Goal: Task Accomplishment & Management: Manage account settings

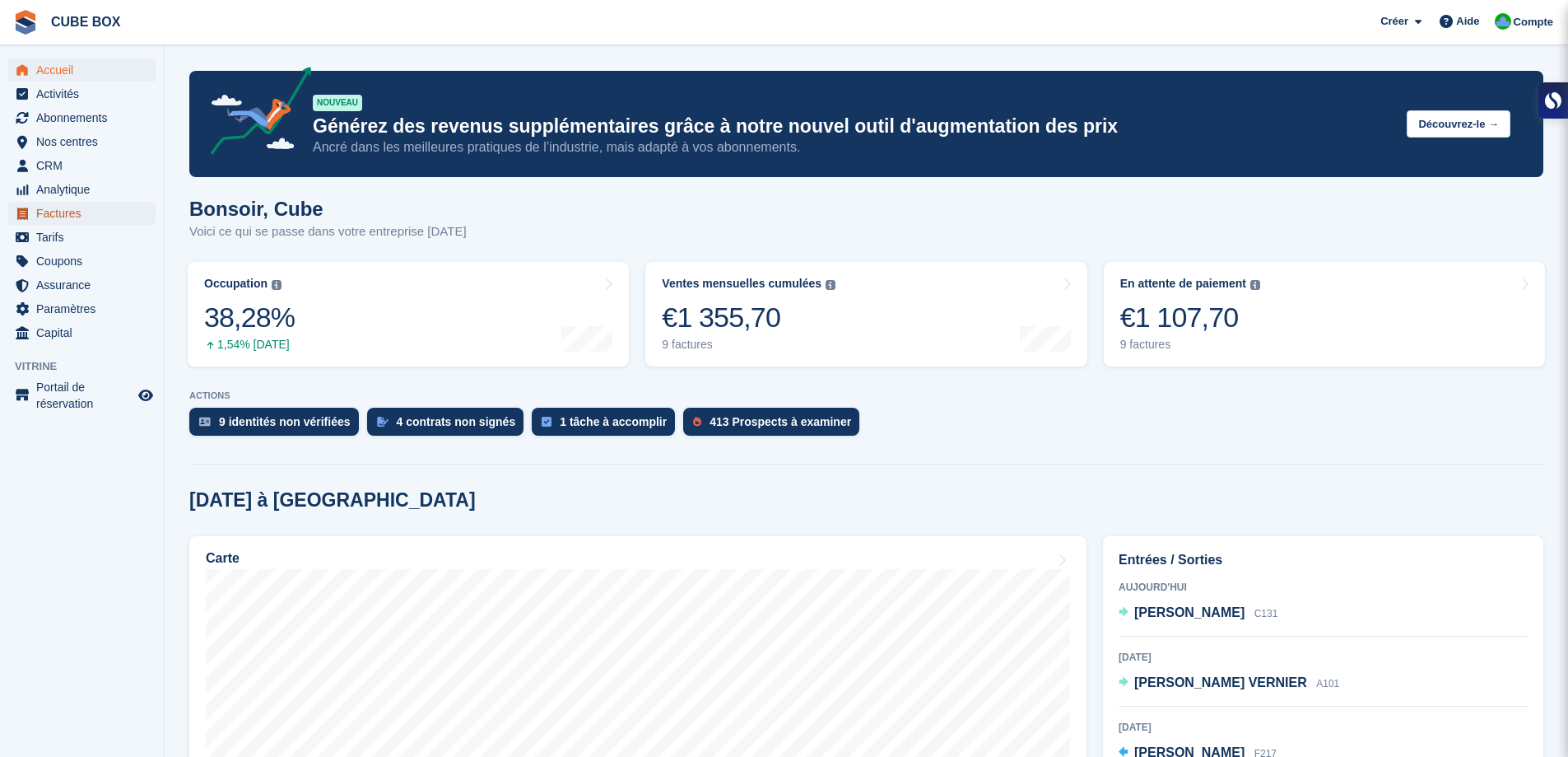
click at [63, 213] on span "Factures" at bounding box center [85, 213] width 99 height 23
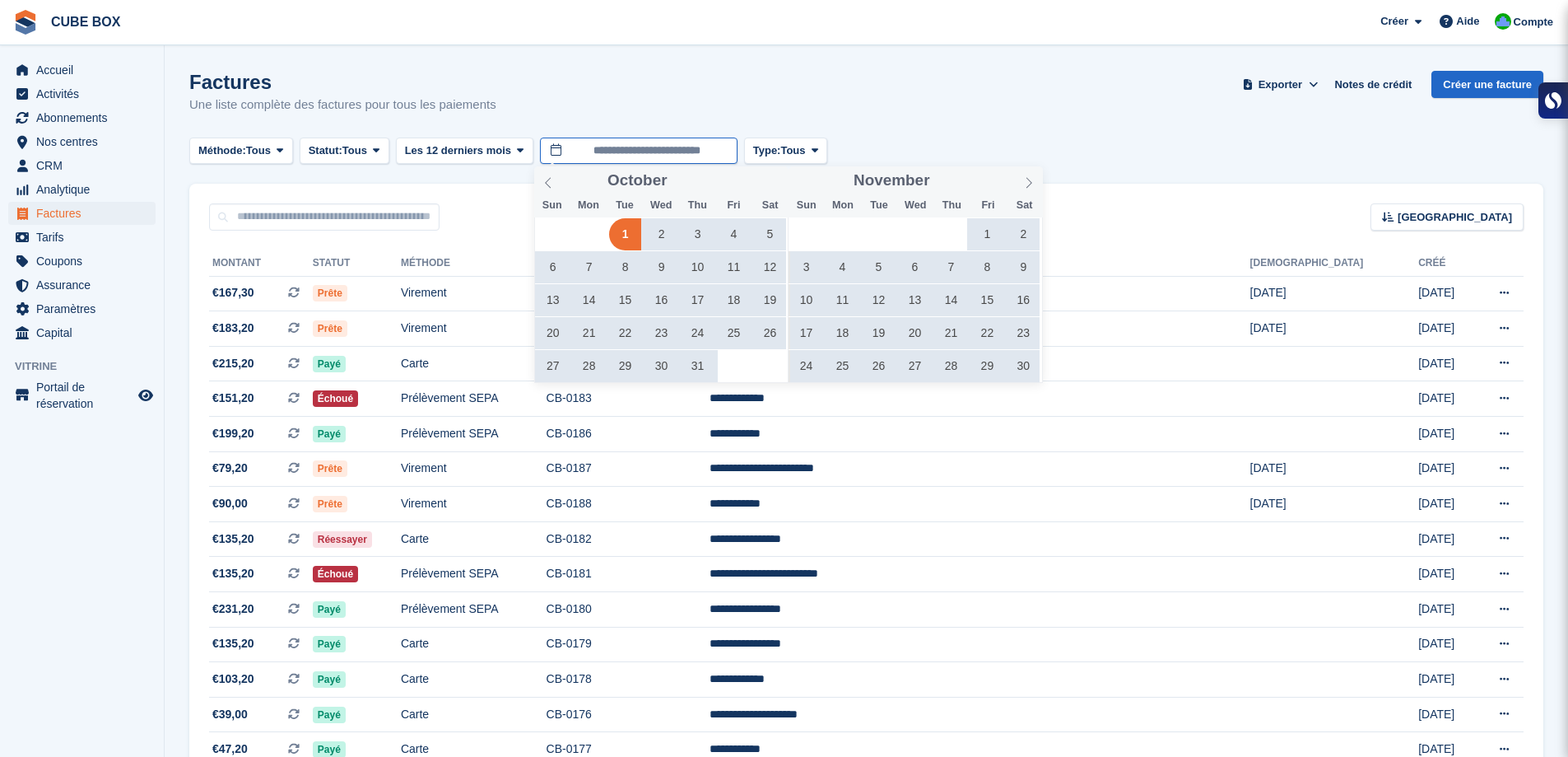
click at [618, 151] on input "**********" at bounding box center [638, 151] width 197 height 27
click at [551, 182] on icon at bounding box center [547, 182] width 11 height 11
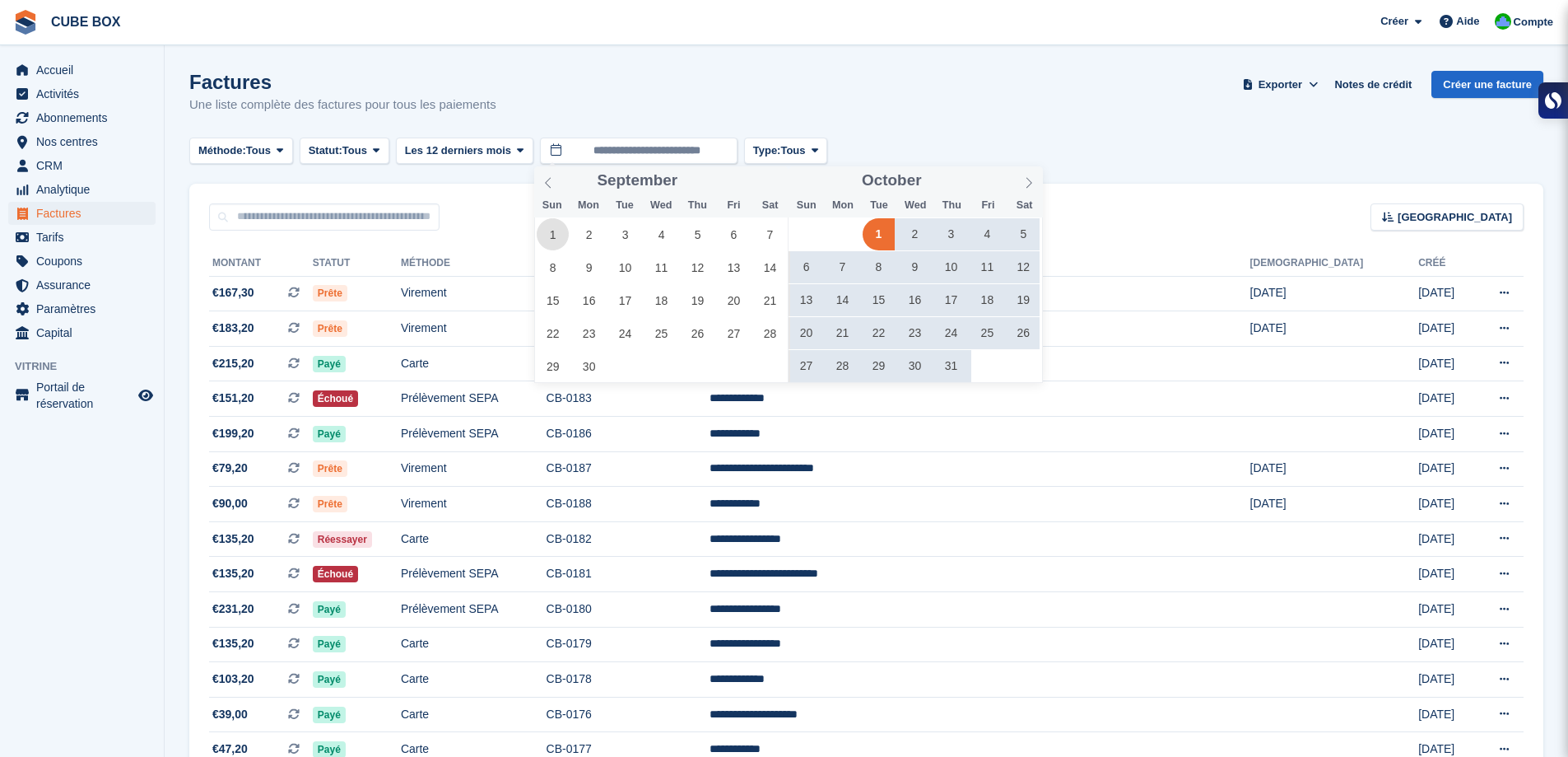
click at [564, 234] on span "1" at bounding box center [553, 234] width 32 height 33
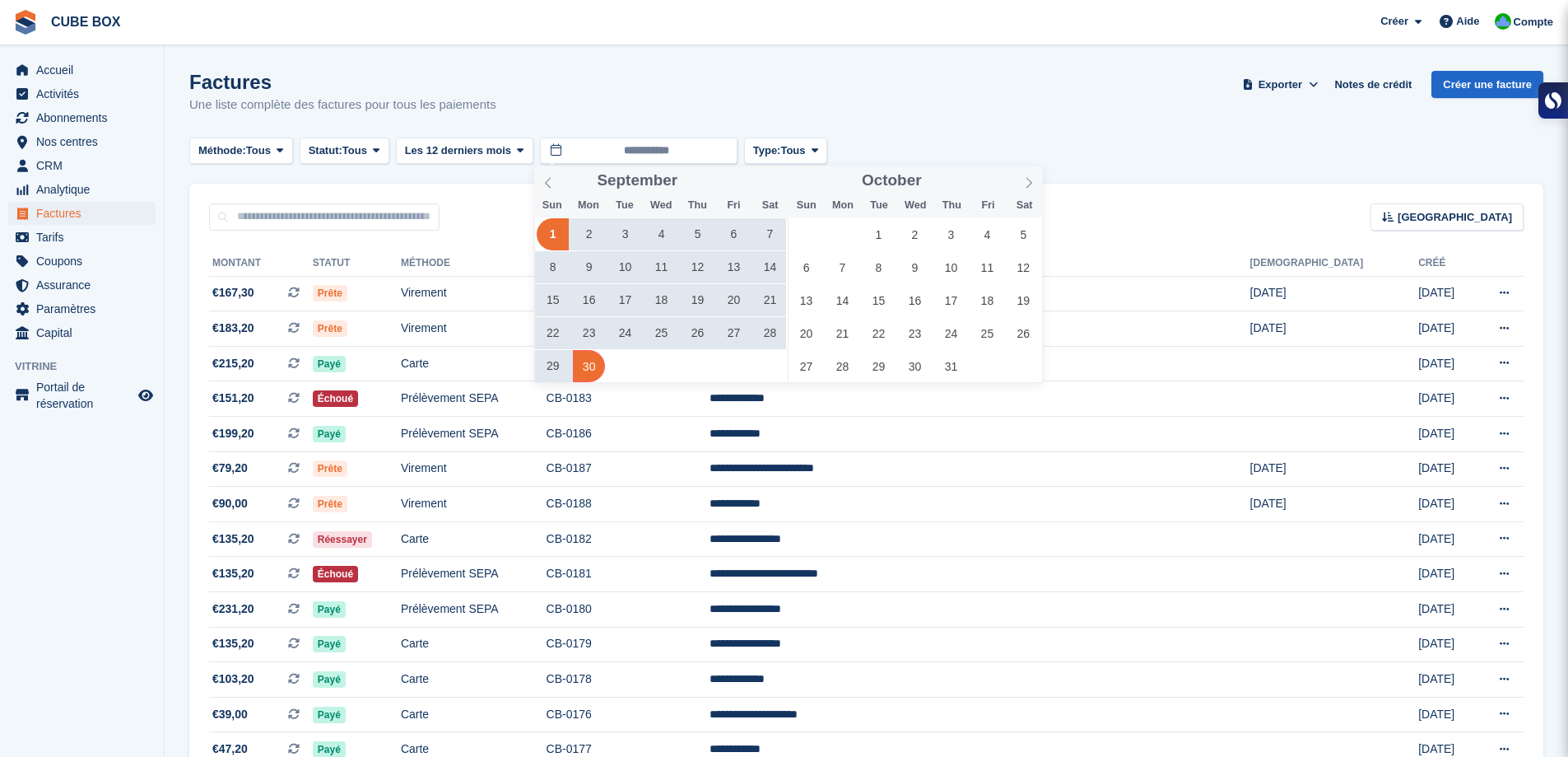
click at [599, 361] on span "30" at bounding box center [589, 366] width 32 height 33
type input "**********"
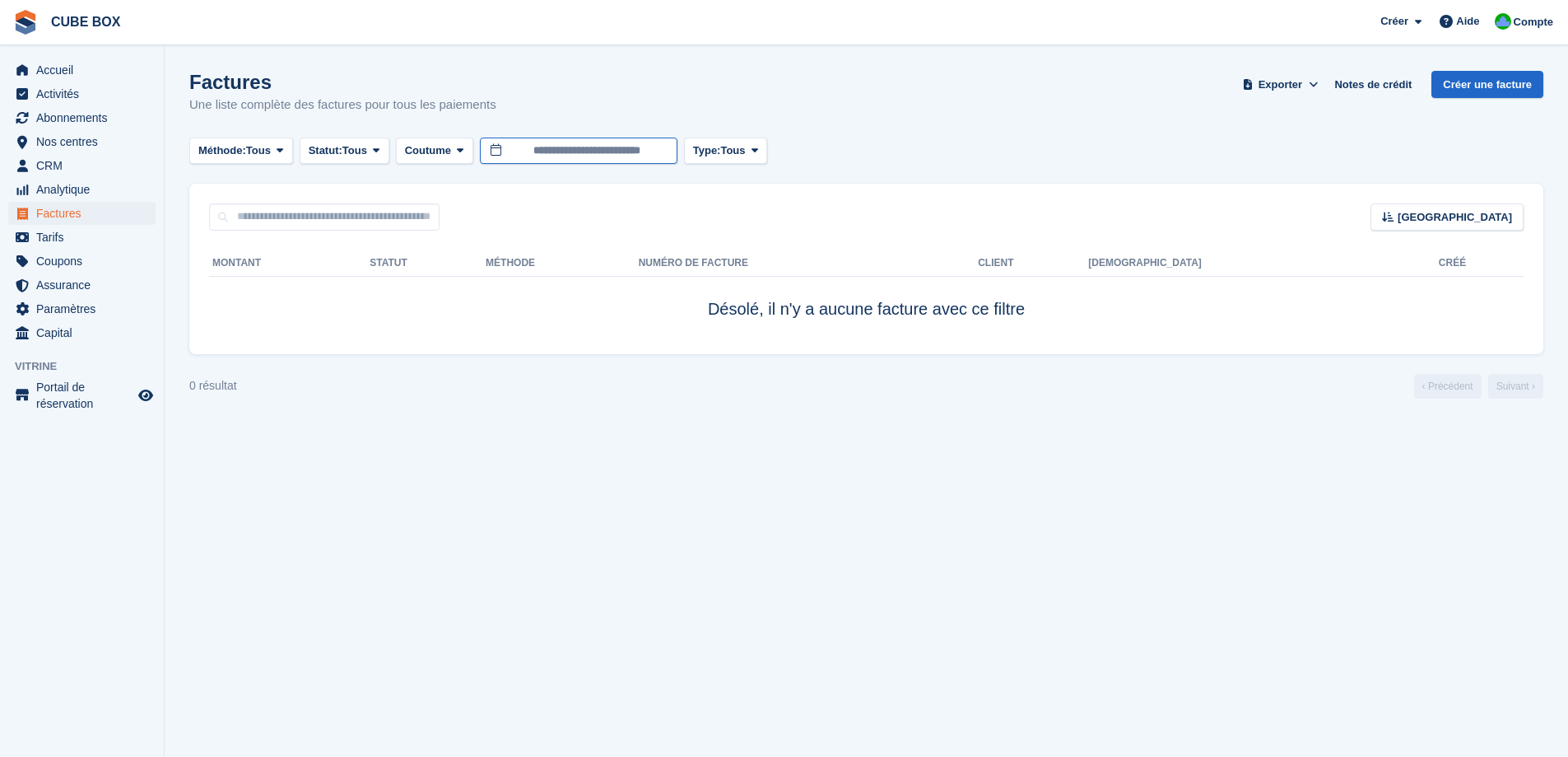
click at [611, 142] on input "**********" at bounding box center [578, 151] width 197 height 27
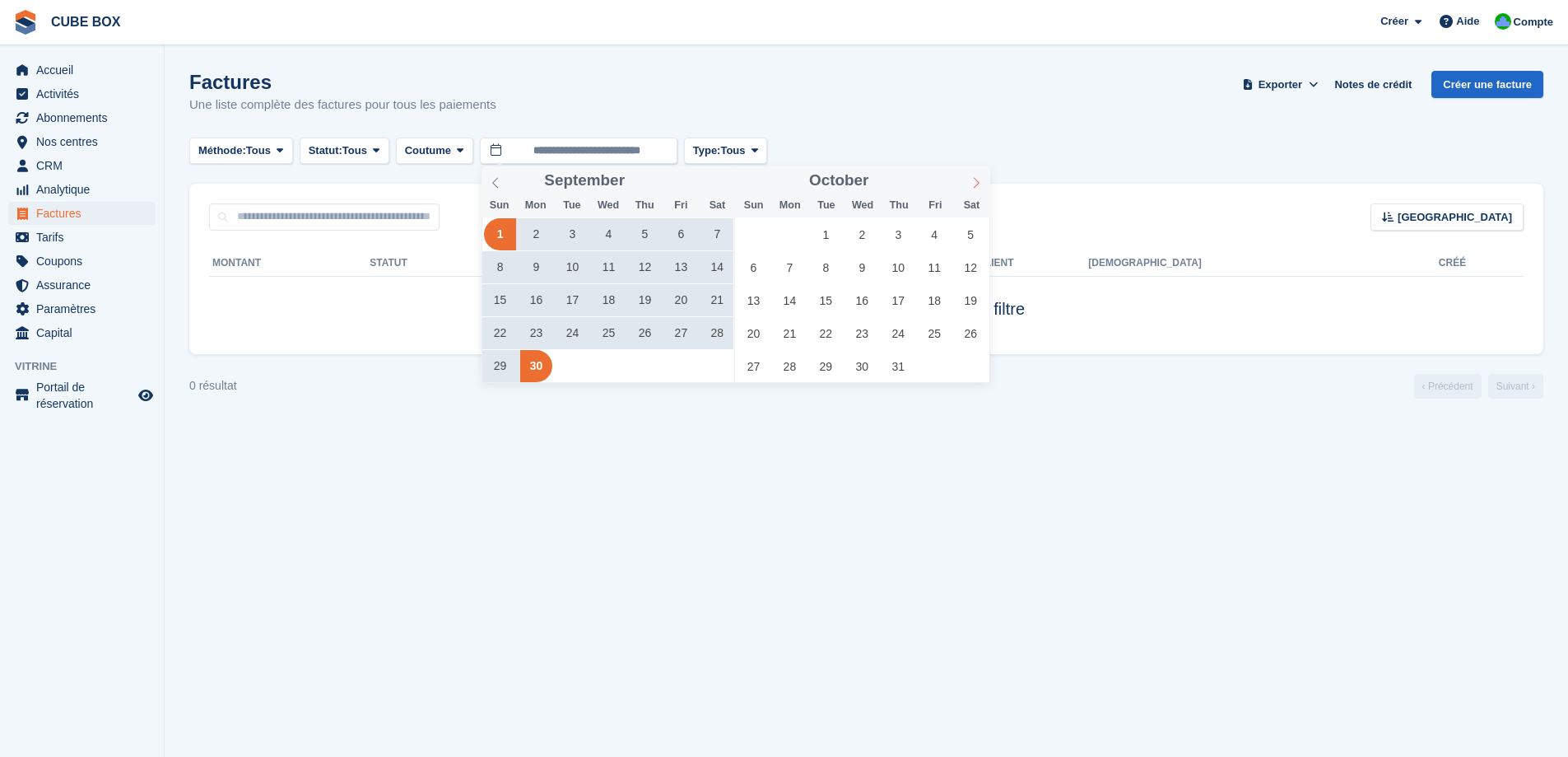
click at [976, 180] on icon at bounding box center [976, 182] width 6 height 11
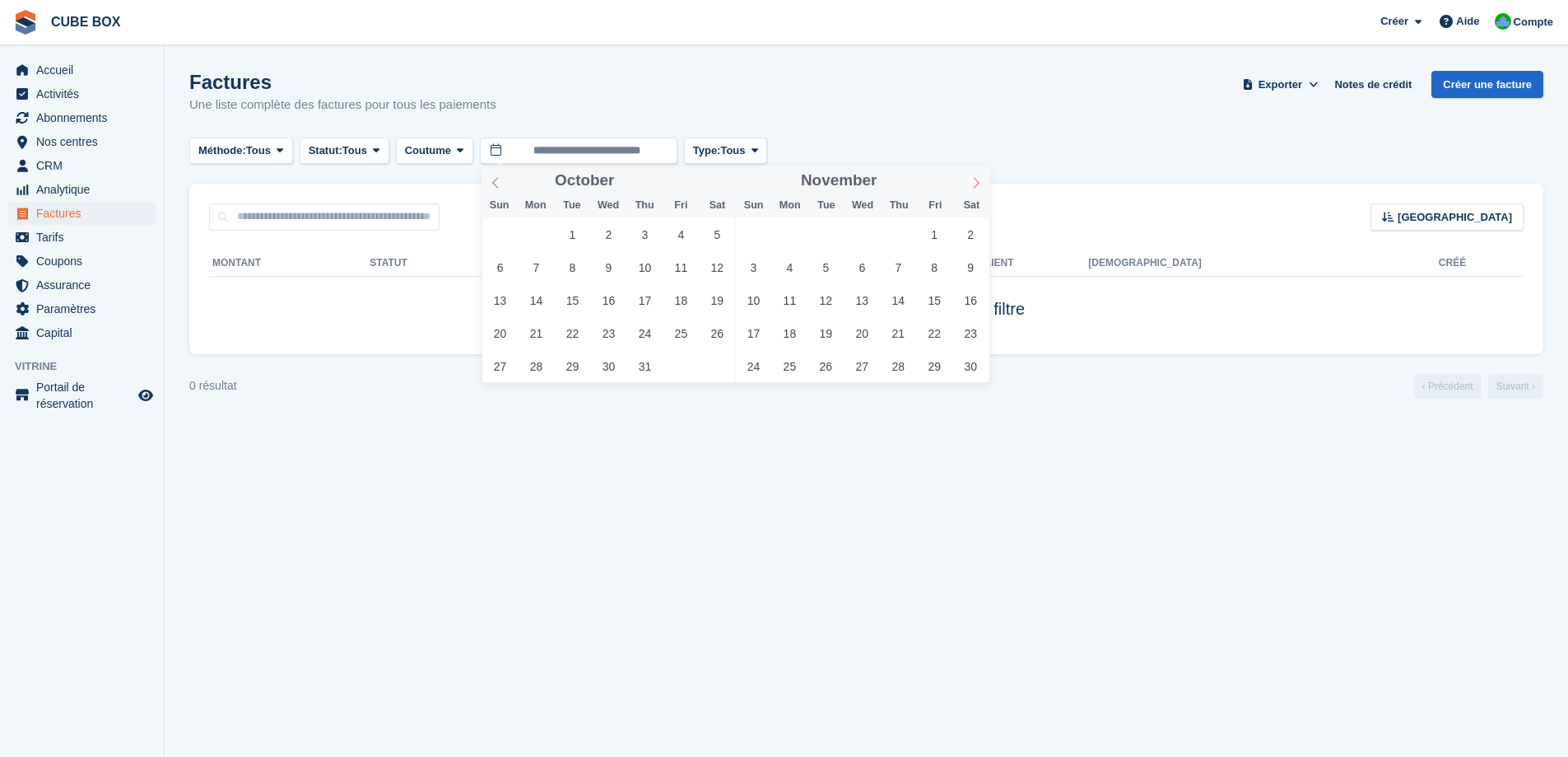
click at [976, 180] on icon at bounding box center [976, 182] width 6 height 11
type input "****"
click at [979, 192] on span at bounding box center [976, 180] width 28 height 28
type input "****"
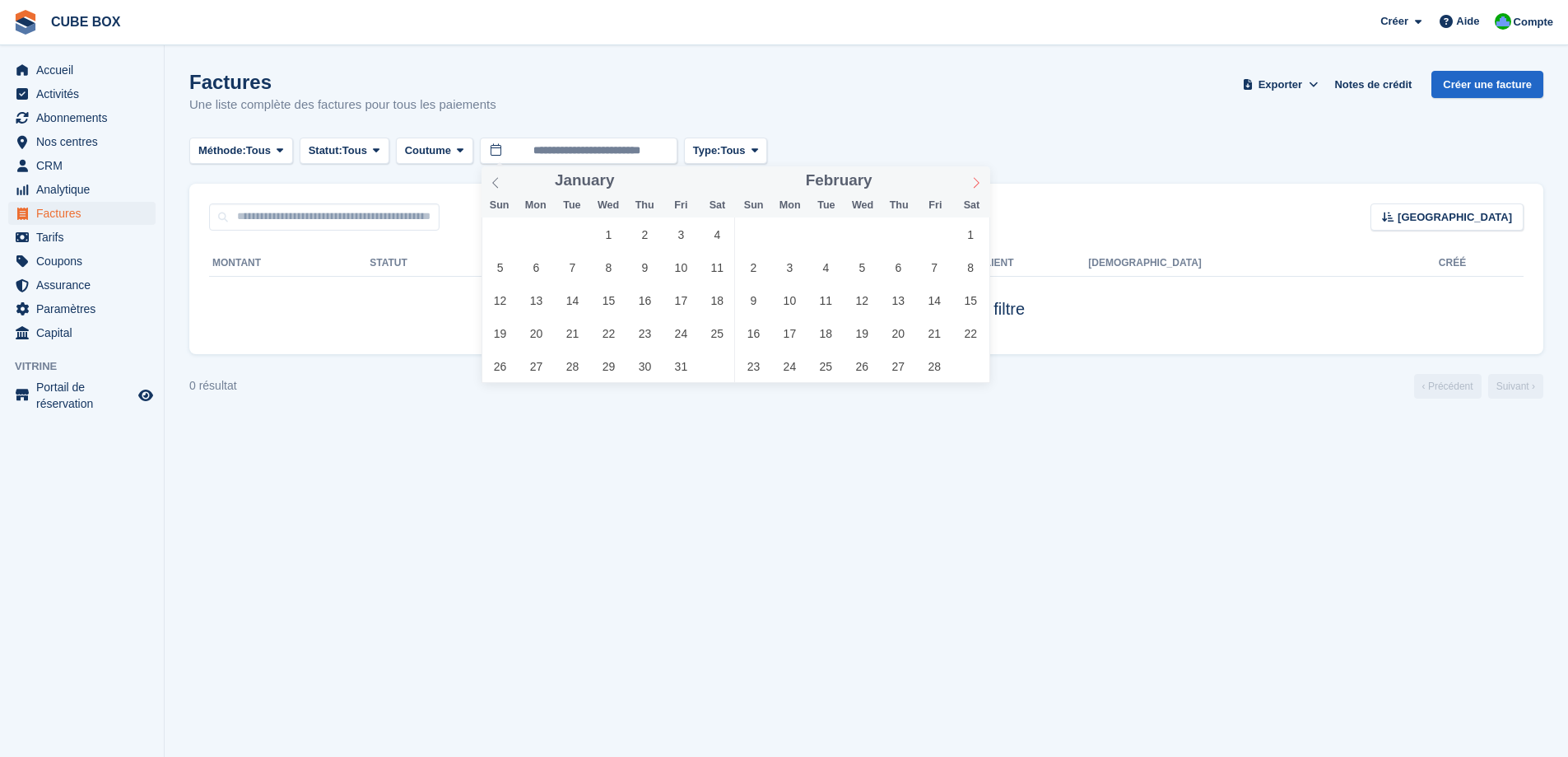
click at [979, 192] on span at bounding box center [976, 180] width 28 height 28
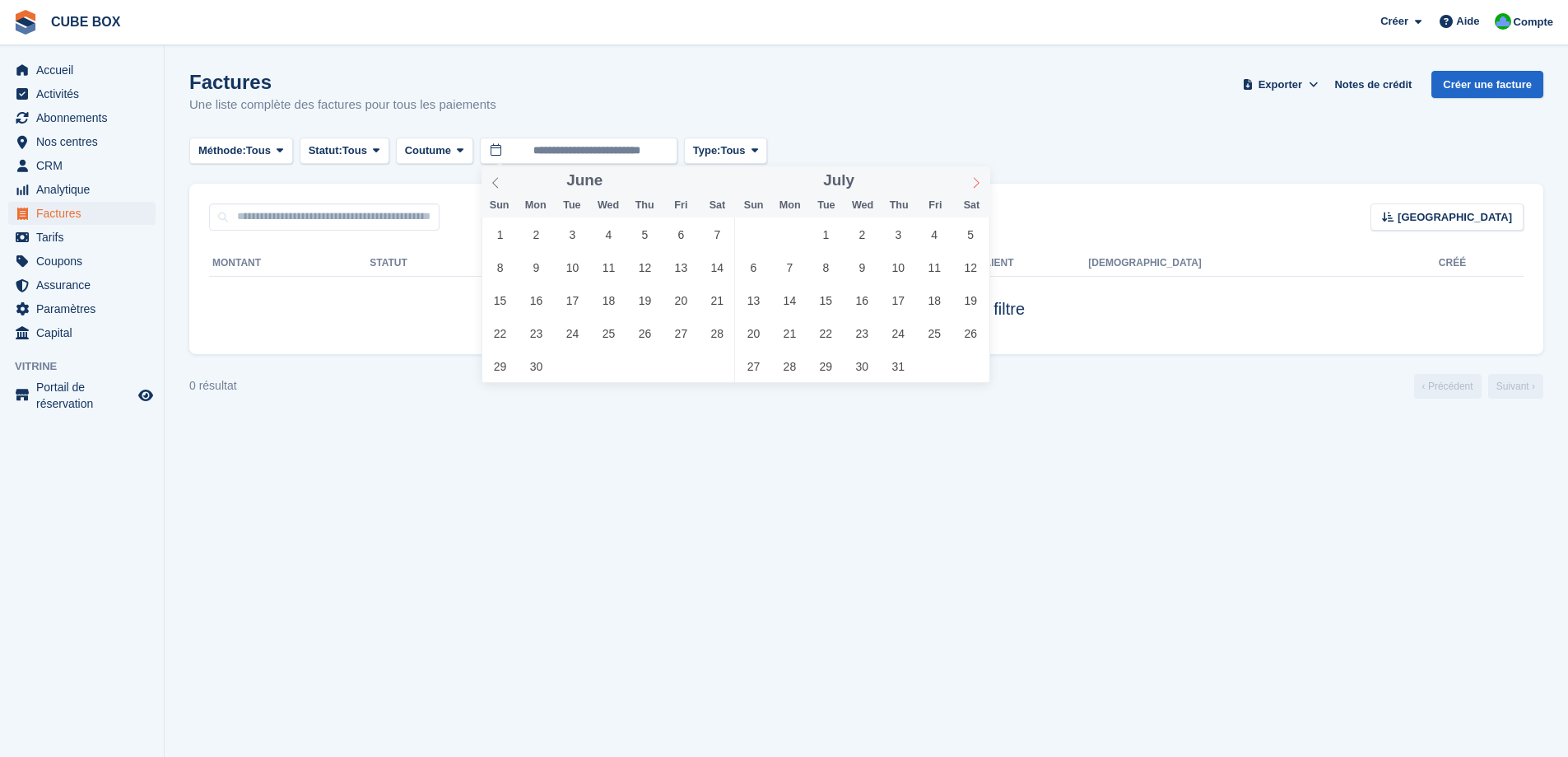
click at [979, 192] on span at bounding box center [976, 180] width 28 height 28
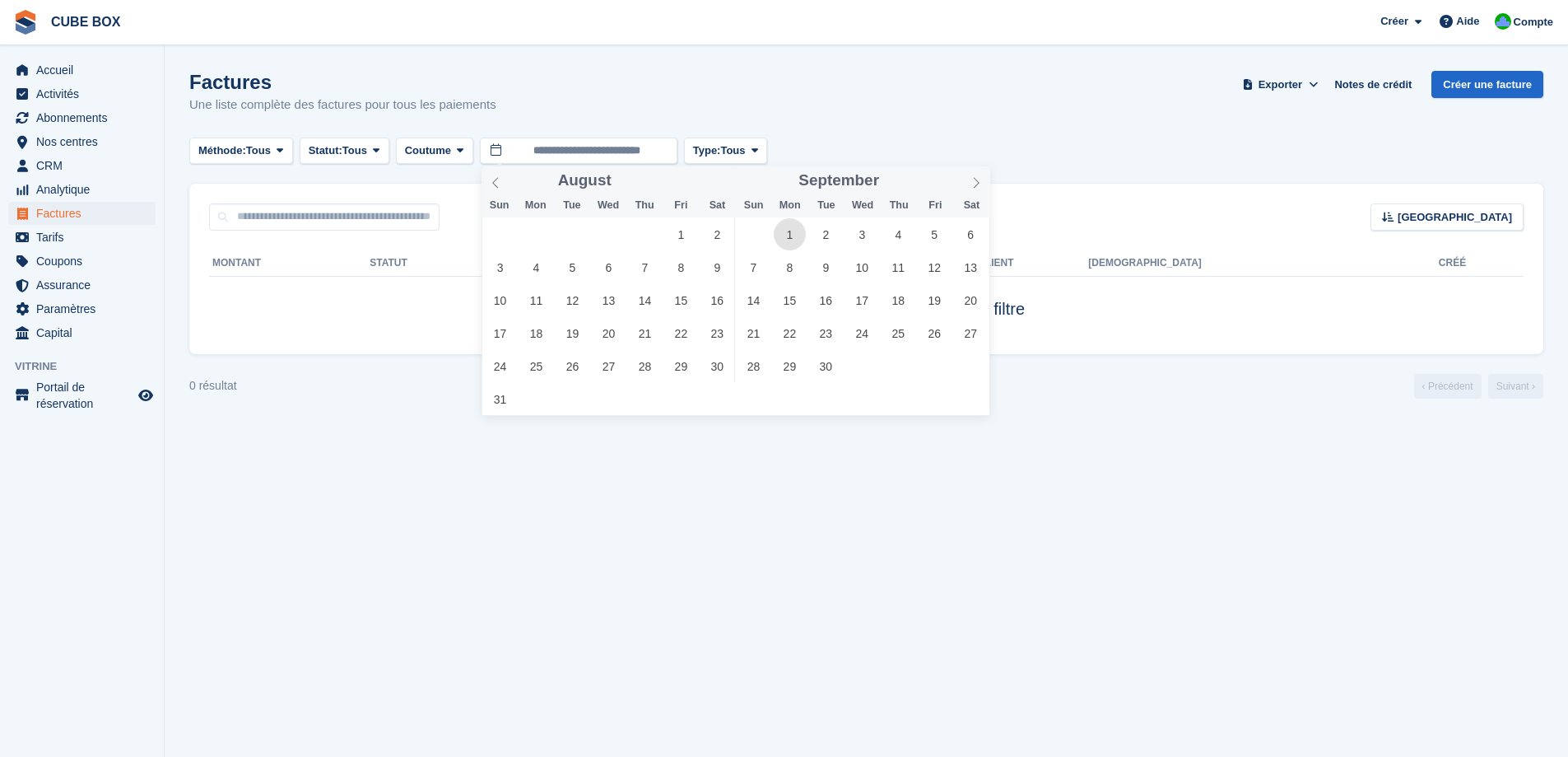
click at [777, 231] on span "1" at bounding box center [790, 234] width 32 height 33
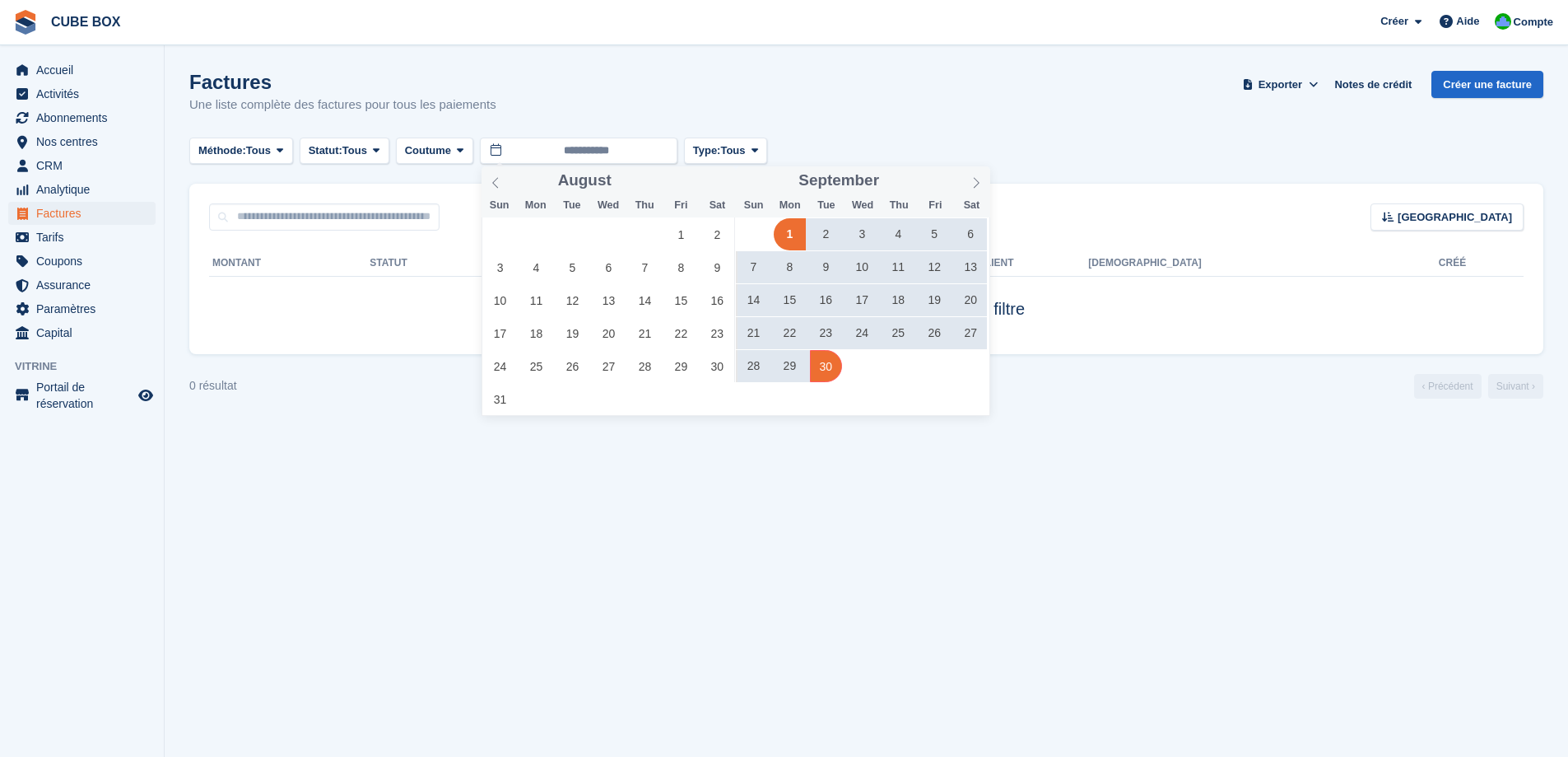
click at [822, 377] on span "30" at bounding box center [826, 366] width 32 height 33
type input "**********"
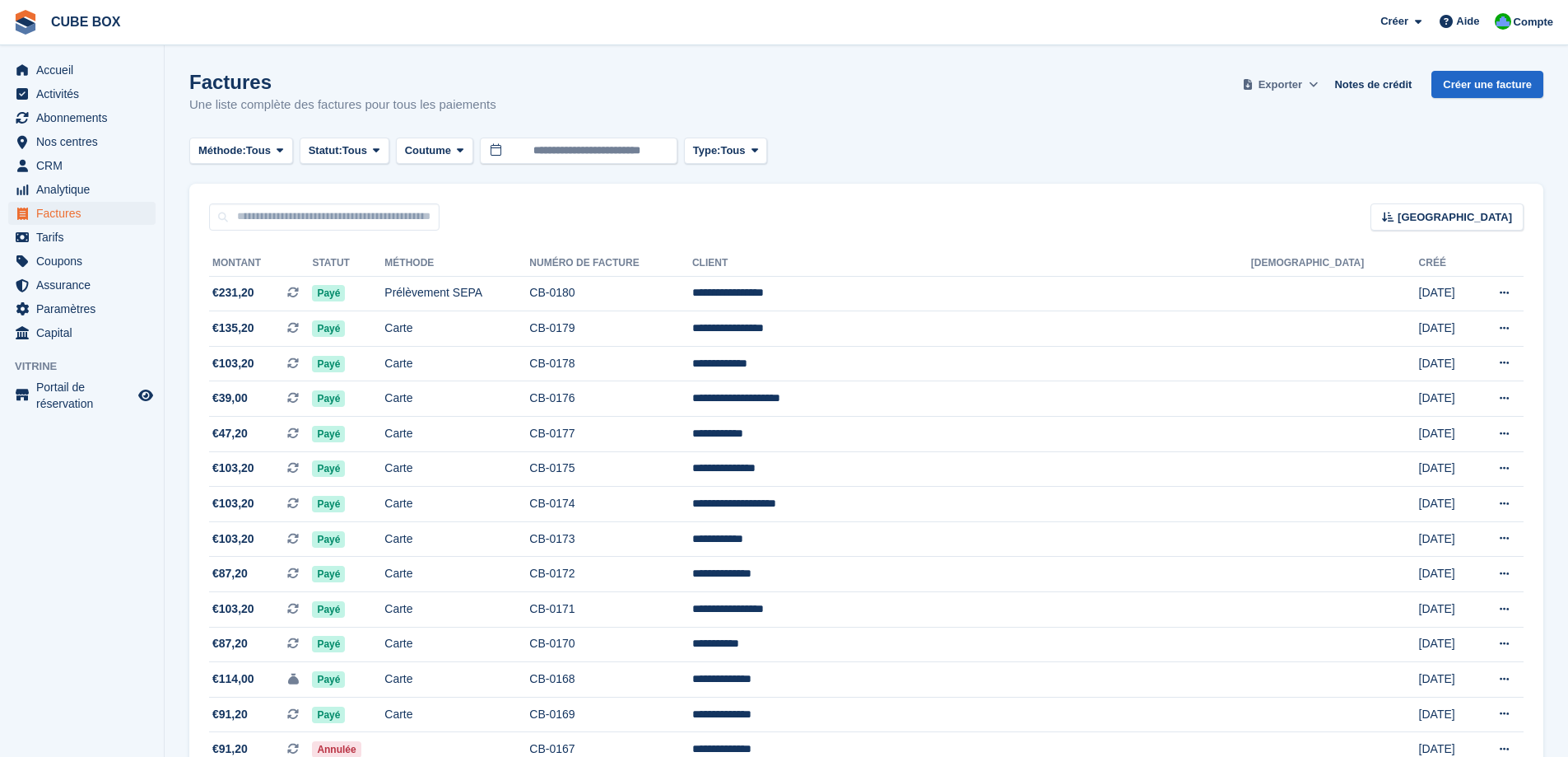
click at [1317, 89] on icon at bounding box center [1313, 84] width 9 height 11
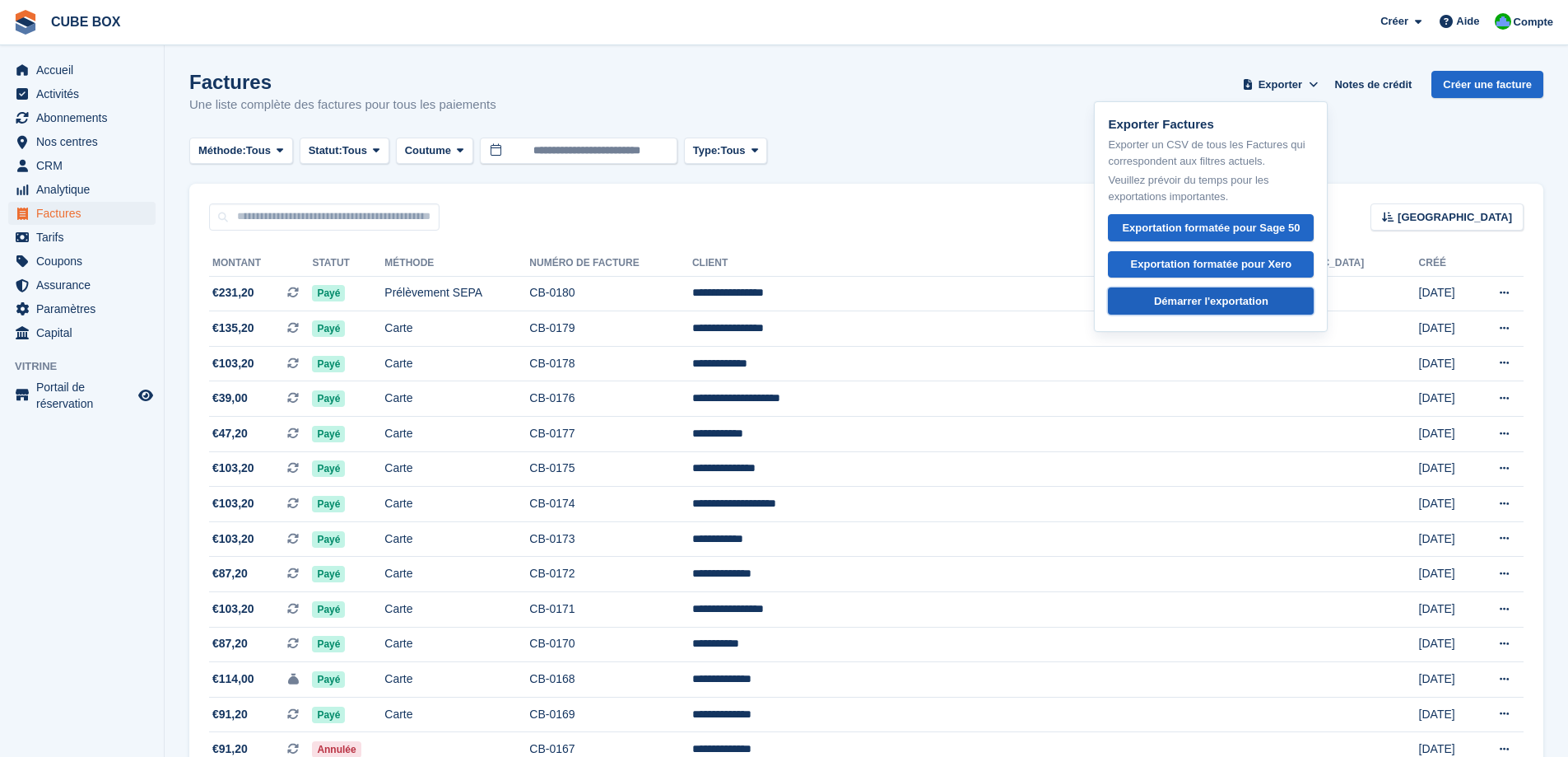
click at [1233, 305] on div "Démarrer l'exportation" at bounding box center [1211, 301] width 115 height 16
click at [1371, 86] on link "Notes de crédit" at bounding box center [1373, 85] width 91 height 27
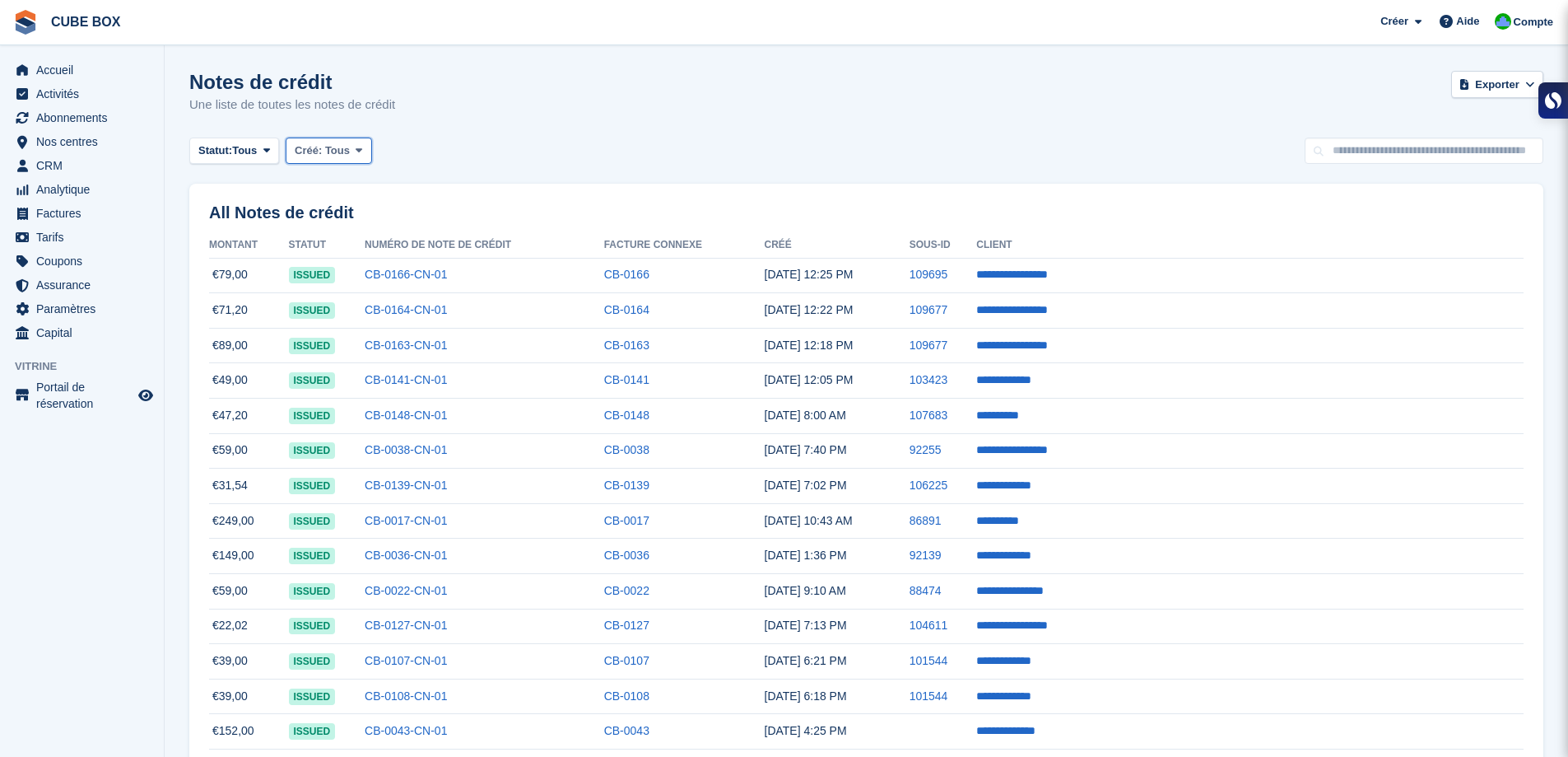
click at [352, 146] on span at bounding box center [358, 150] width 13 height 13
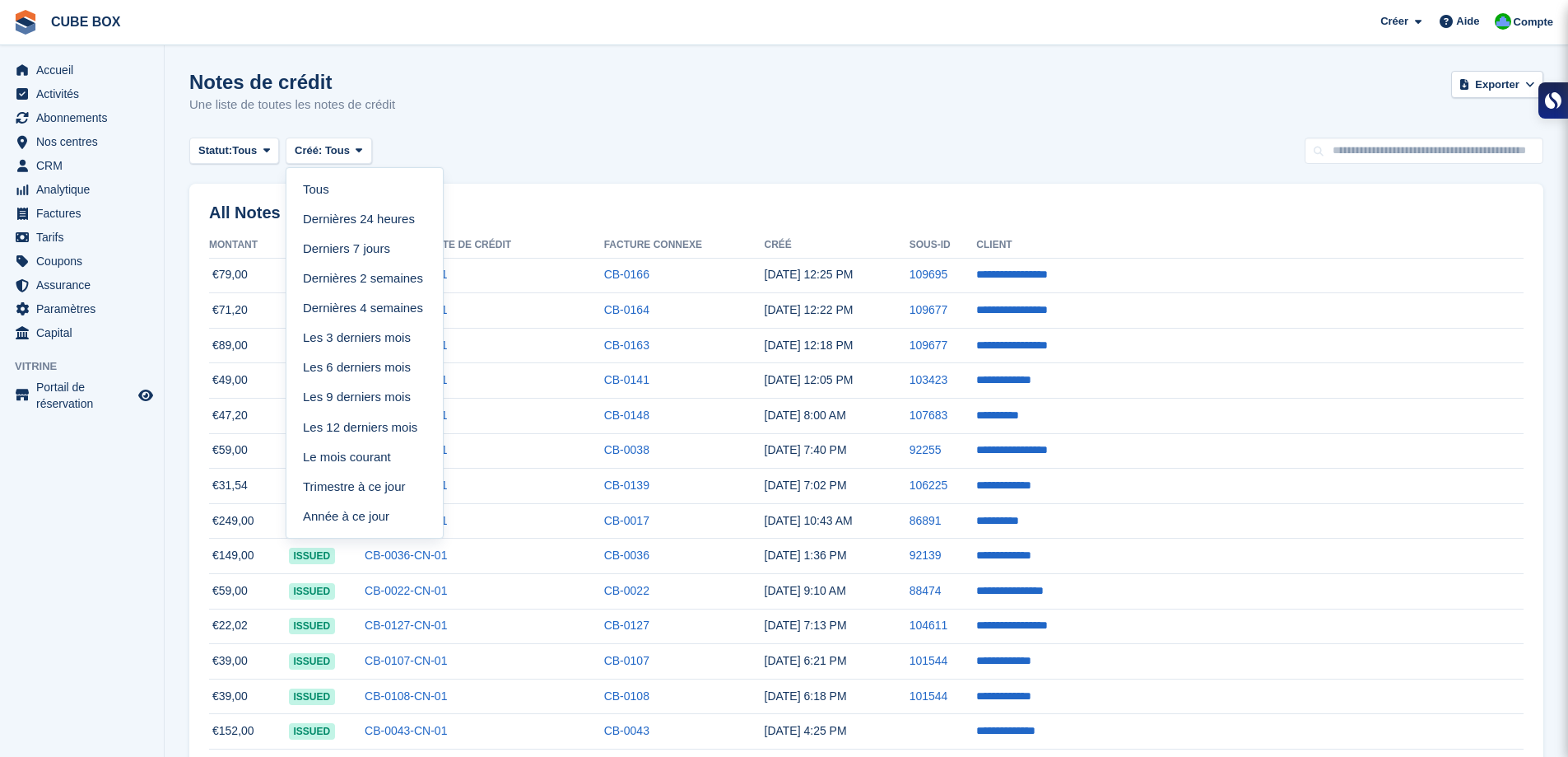
click at [551, 144] on div "Statut: Tous Tous Émis Annulé Créé: Tous Tous Dernières 24 heures Derniers 7 jo…" at bounding box center [865, 151] width 1353 height 27
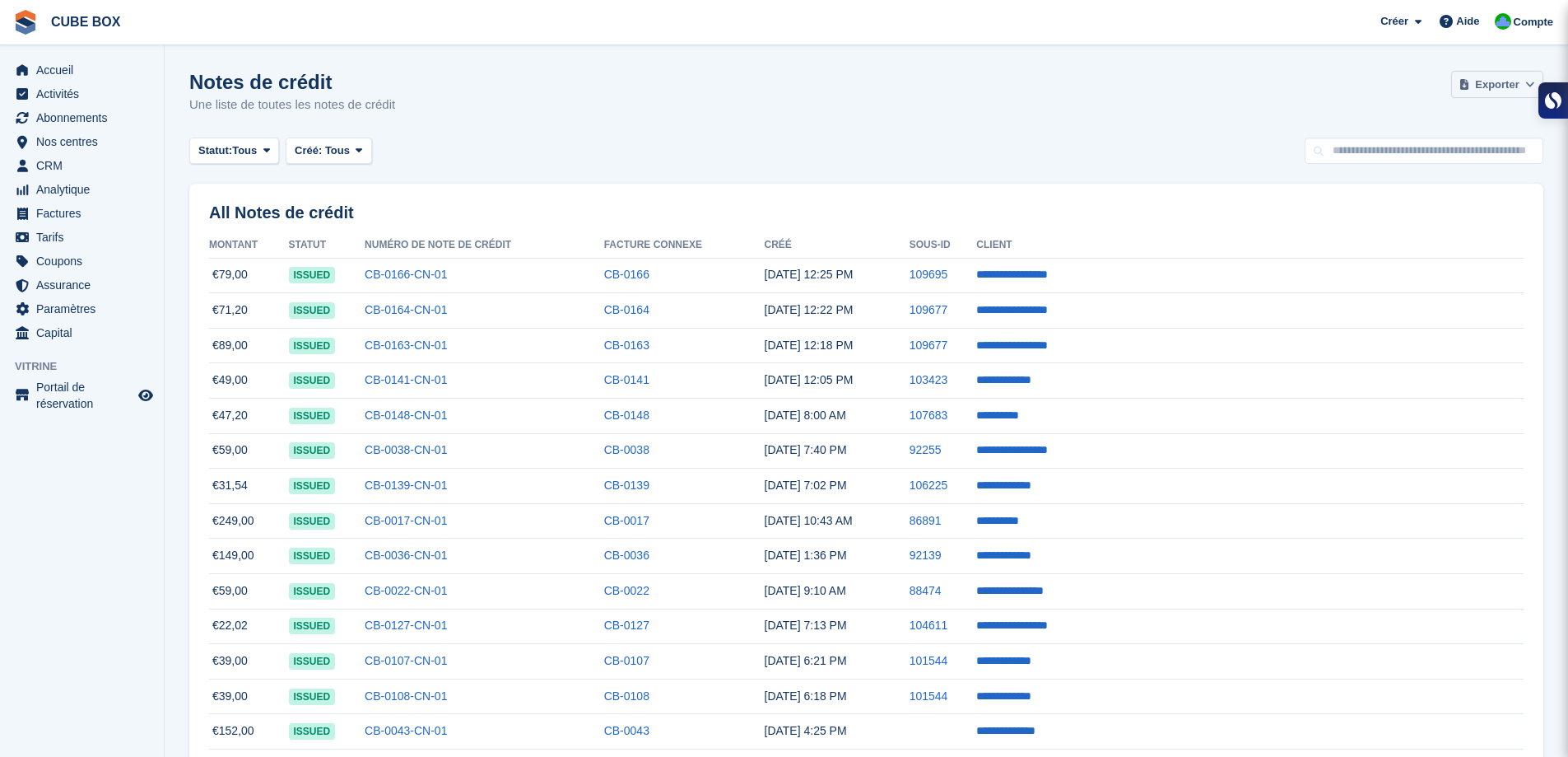
click at [1519, 83] on button "Exporter" at bounding box center [1497, 85] width 92 height 27
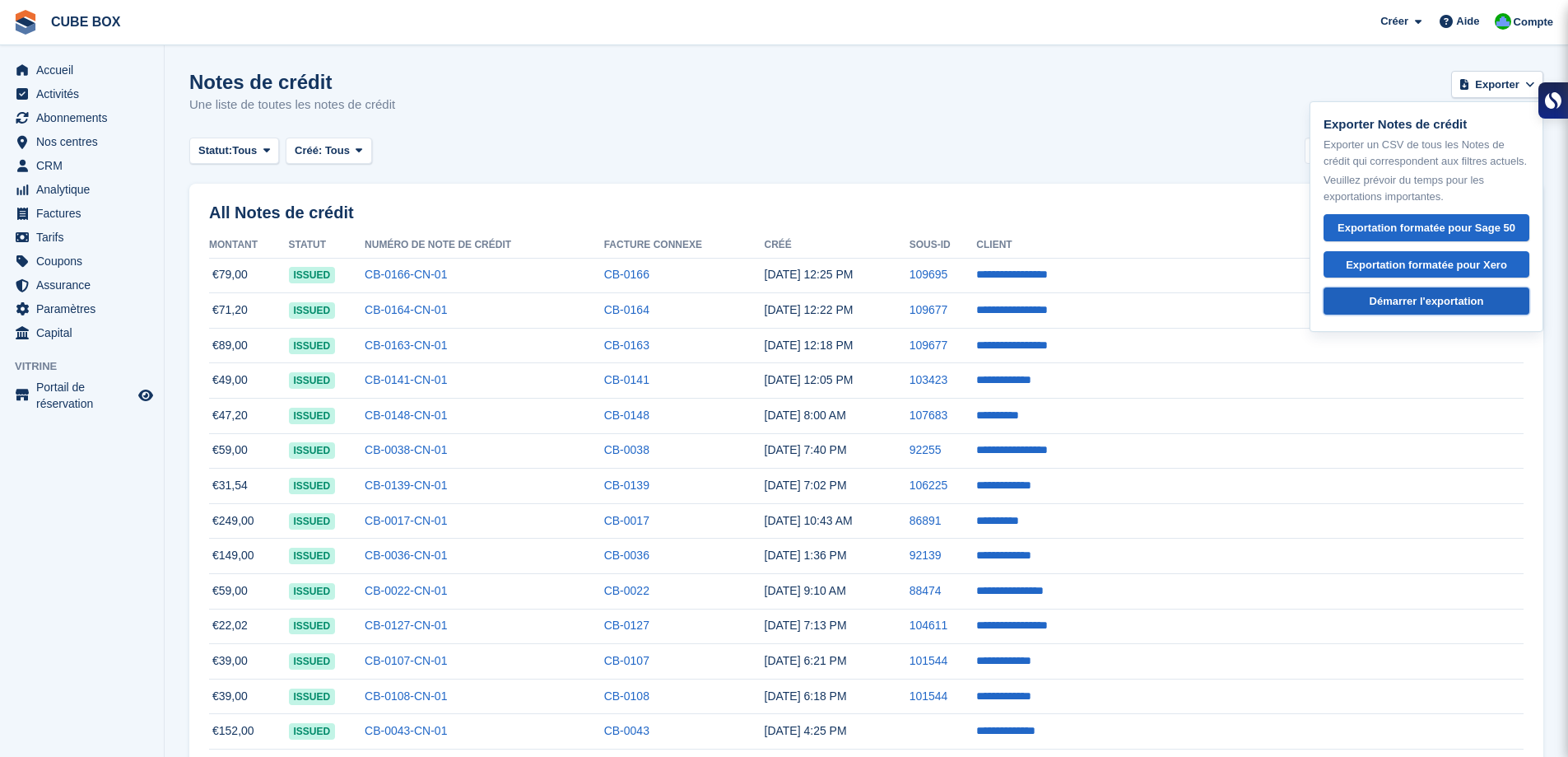
click at [1430, 310] on div "Démarrer l'exportation" at bounding box center [1426, 301] width 178 height 16
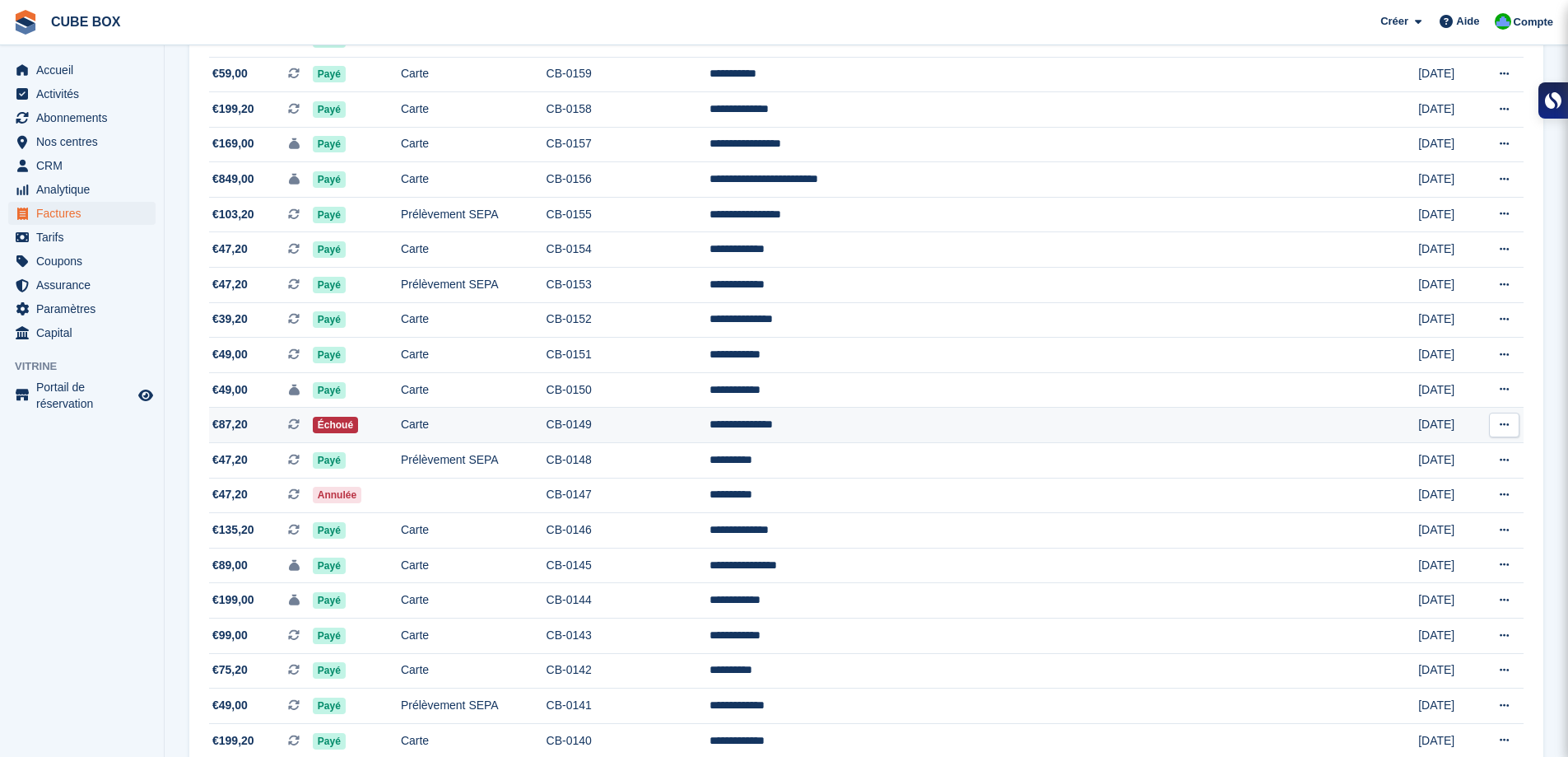
scroll to position [1354, 0]
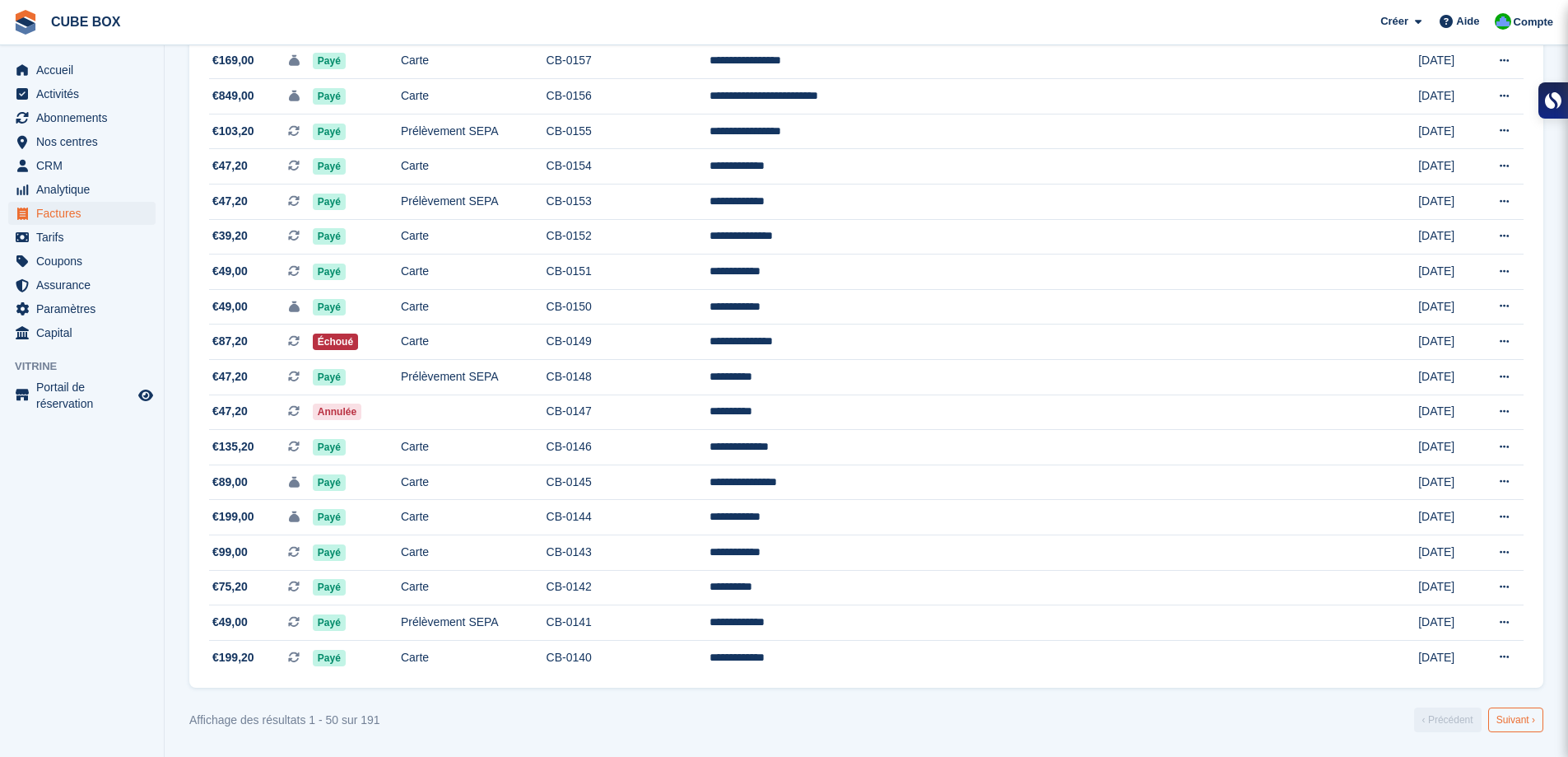
click at [1518, 730] on link "Suivant ›" at bounding box center [1515, 719] width 55 height 25
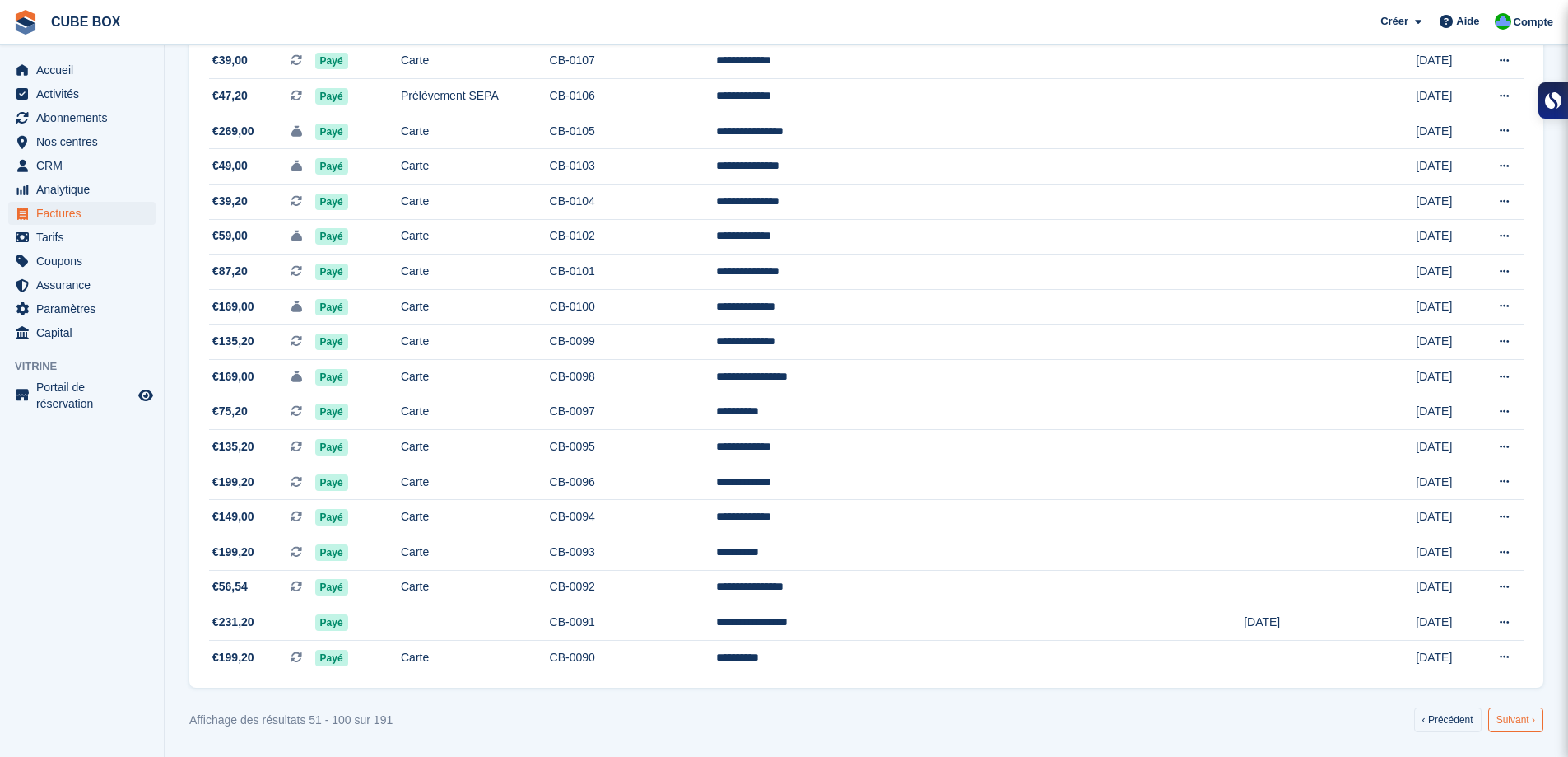
click at [1514, 718] on link "Suivant ›" at bounding box center [1515, 719] width 55 height 25
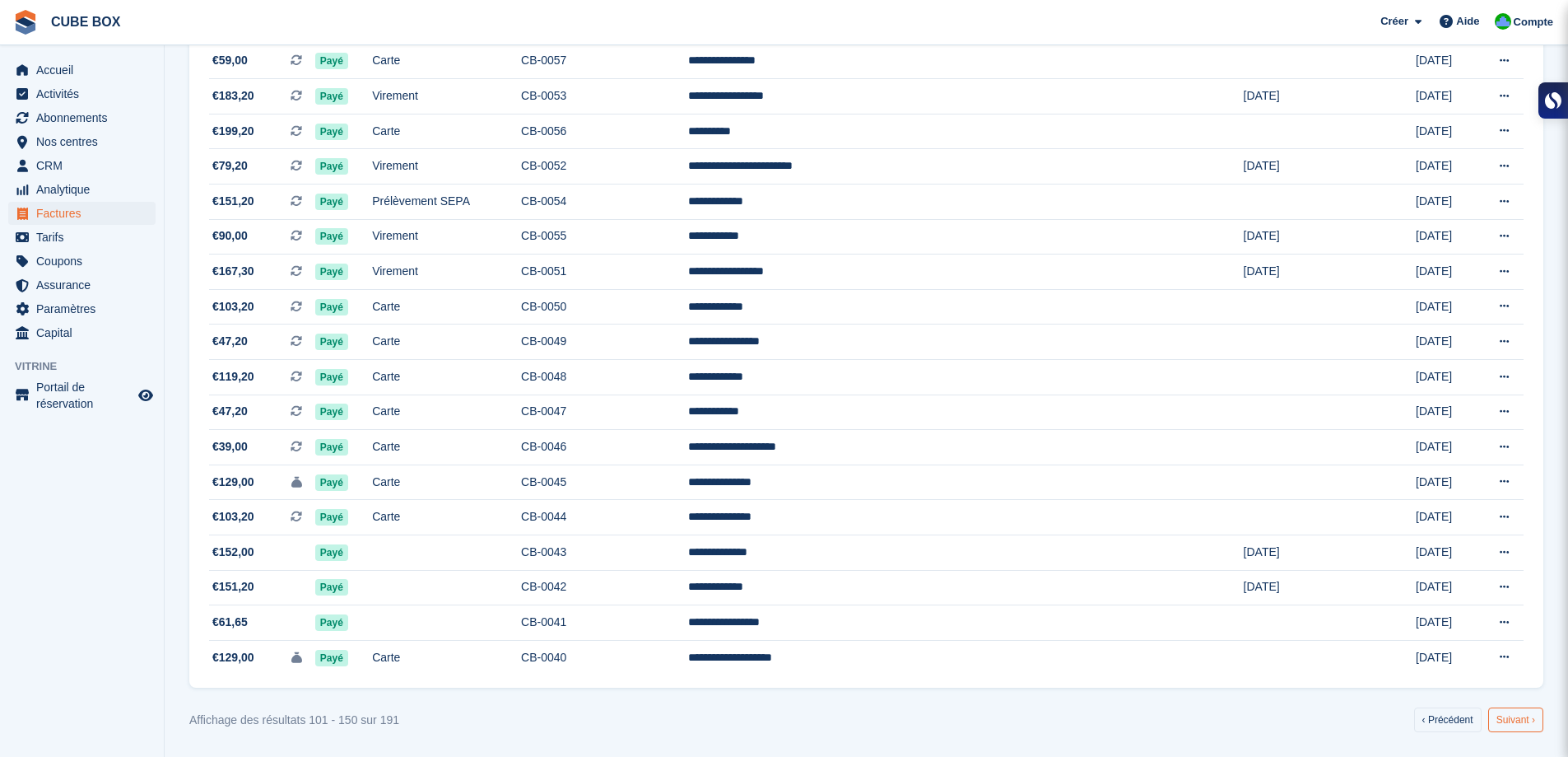
click at [1515, 725] on link "Suivant ›" at bounding box center [1515, 719] width 55 height 25
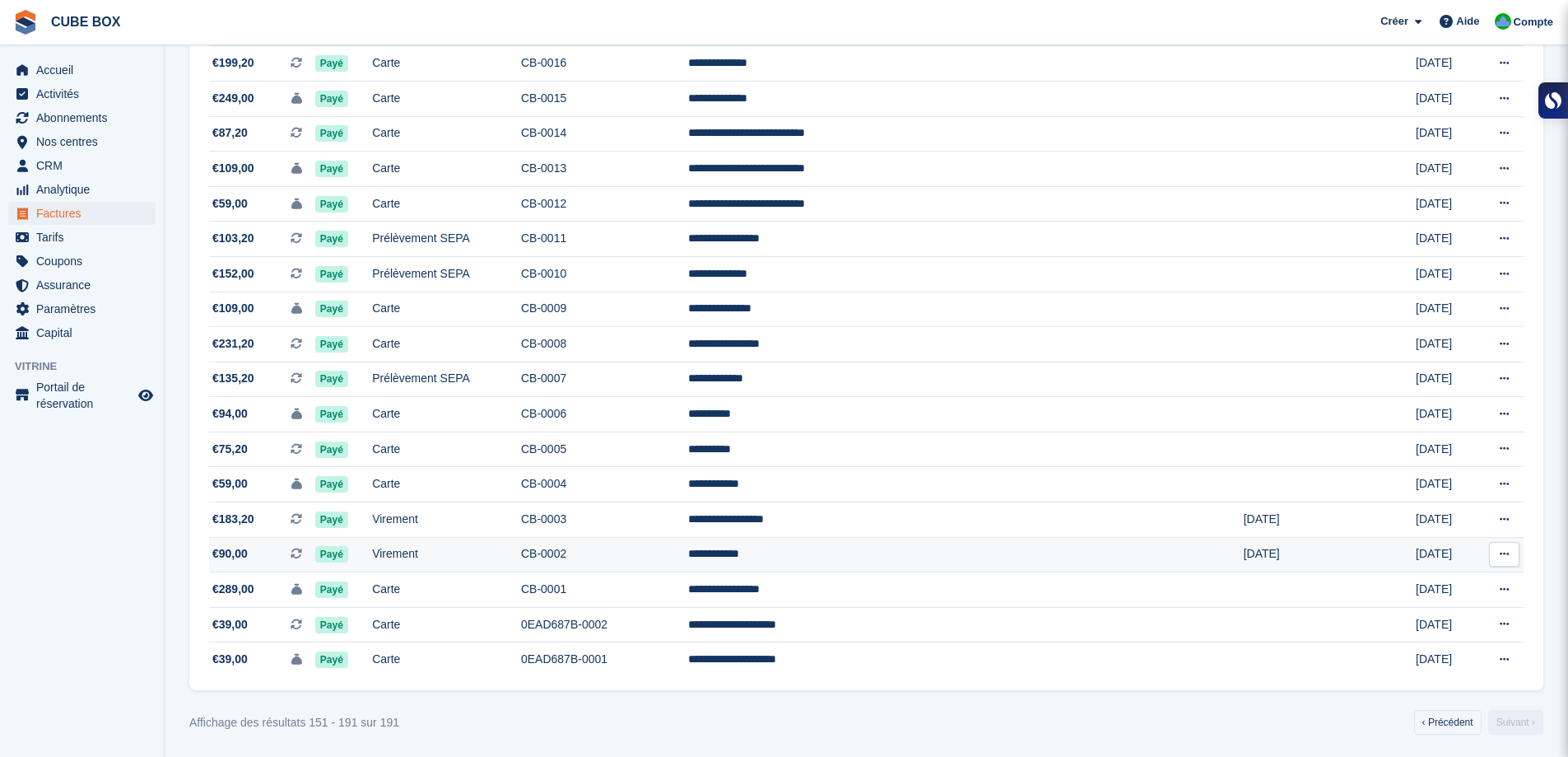
scroll to position [1039, 0]
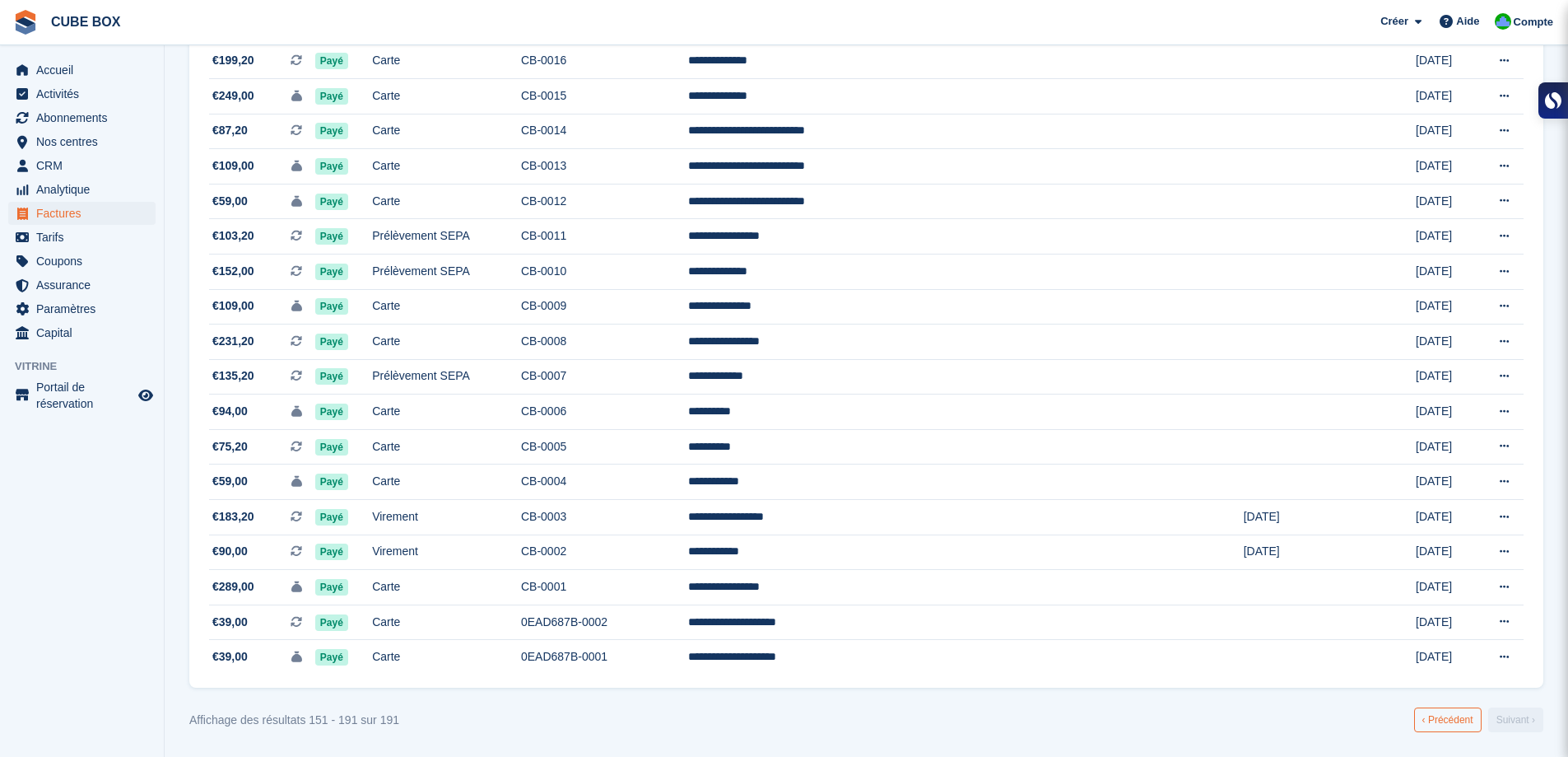
click at [1439, 716] on link "‹ Précédent" at bounding box center [1447, 719] width 68 height 25
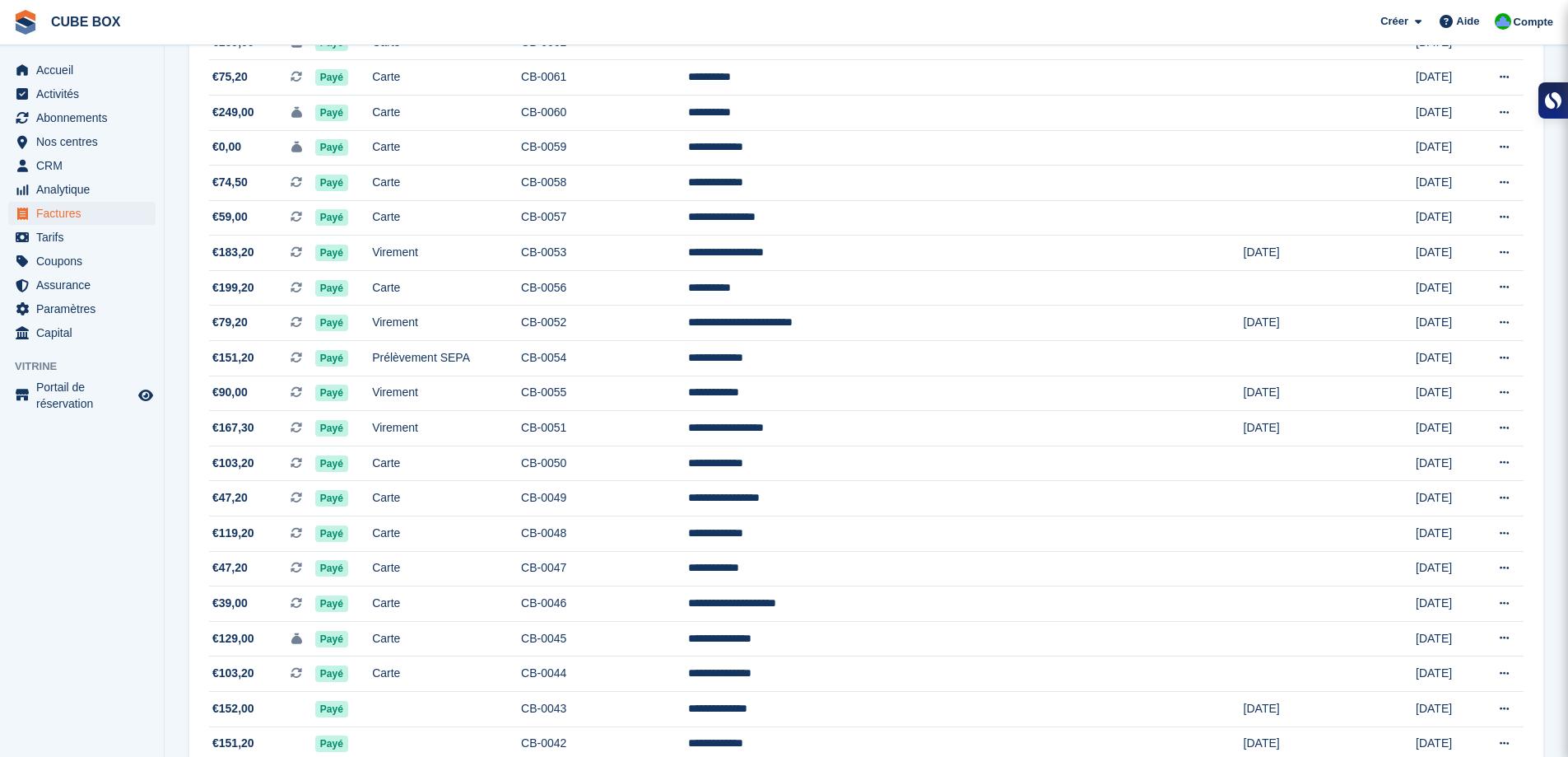
scroll to position [1354, 0]
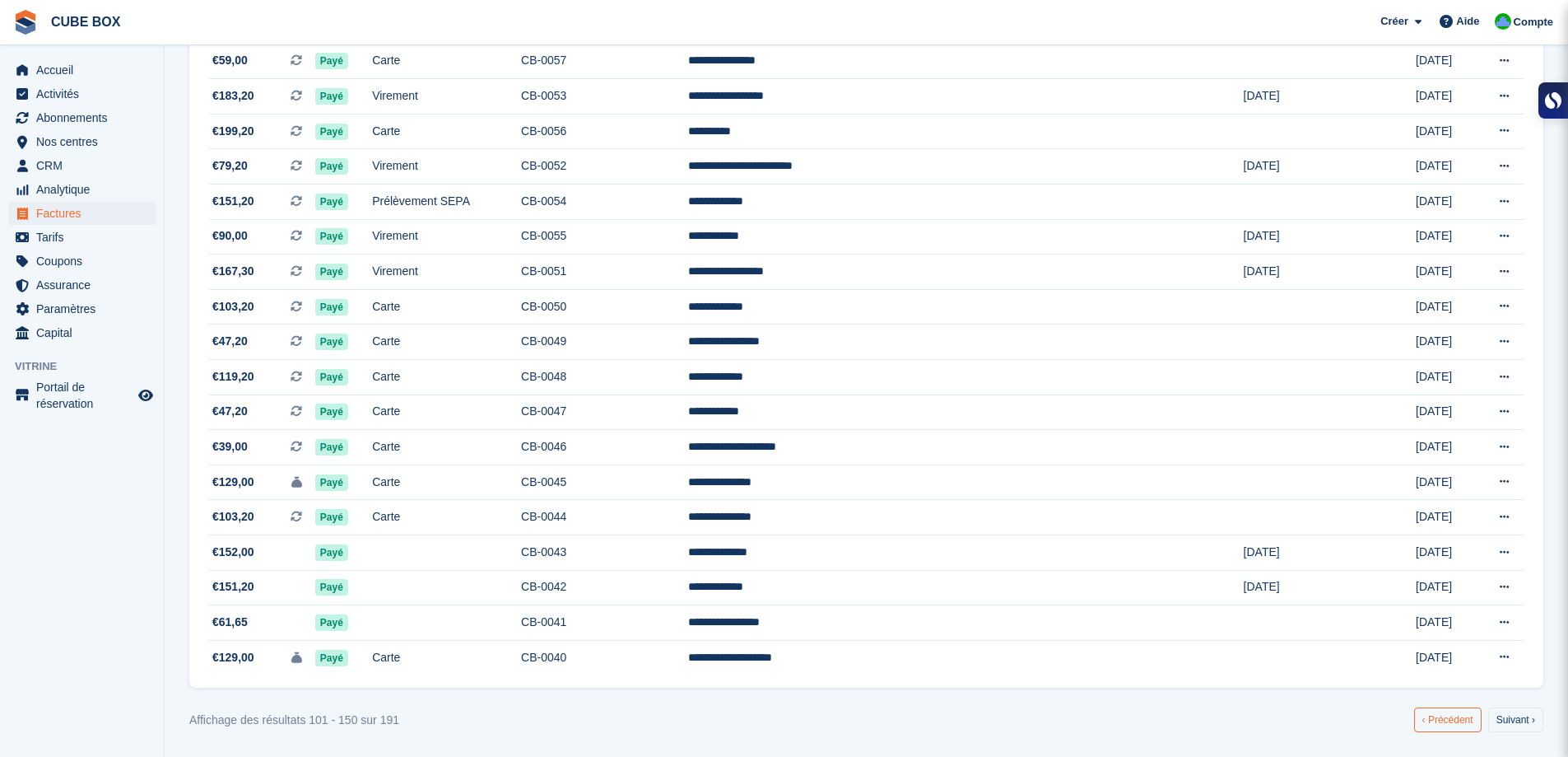
click at [1441, 719] on link "‹ Précédent" at bounding box center [1447, 719] width 68 height 25
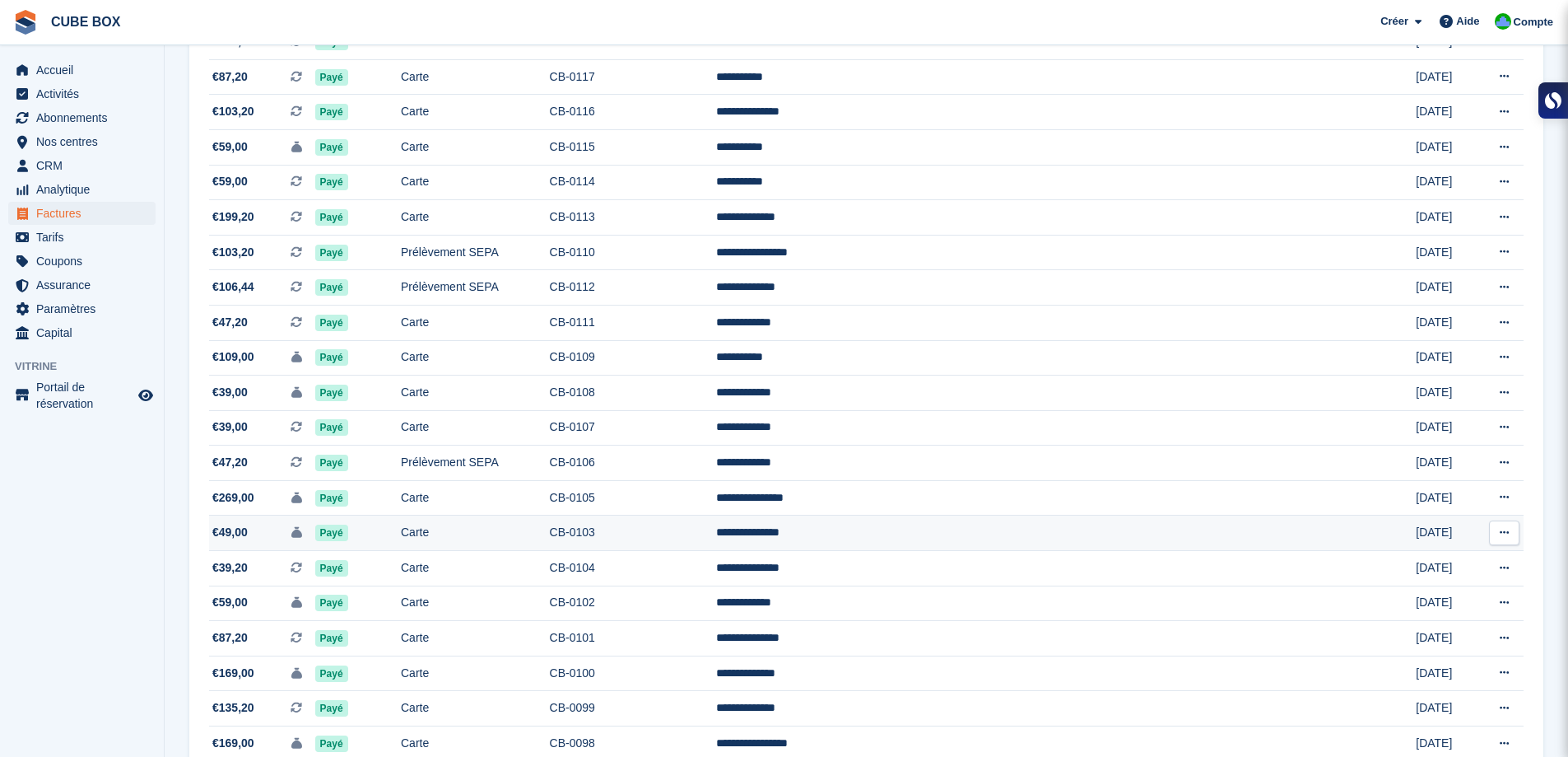
scroll to position [1354, 0]
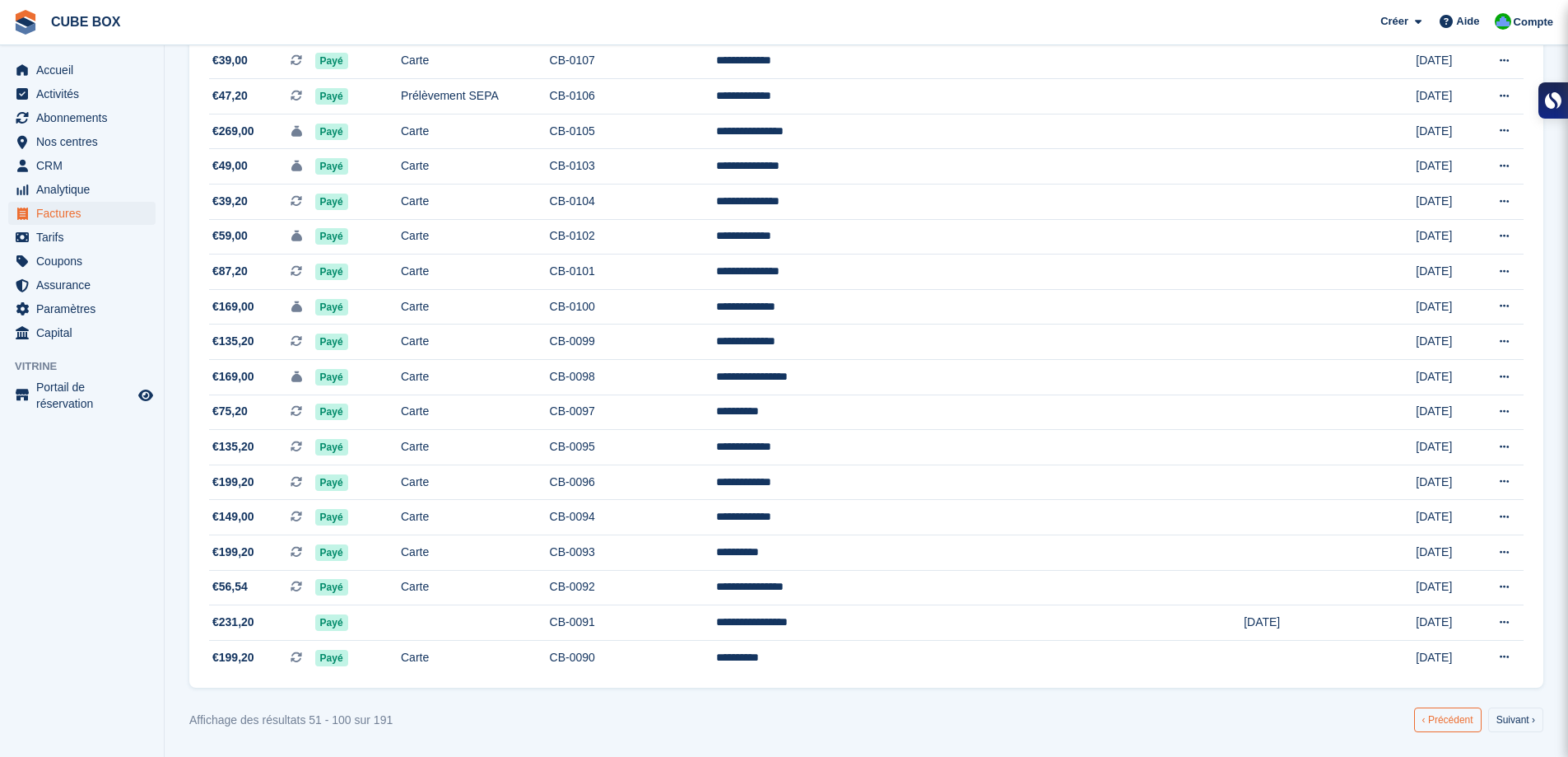
click at [1438, 711] on link "‹ Précédent" at bounding box center [1447, 719] width 68 height 25
